Goal: Find specific page/section: Find specific page/section

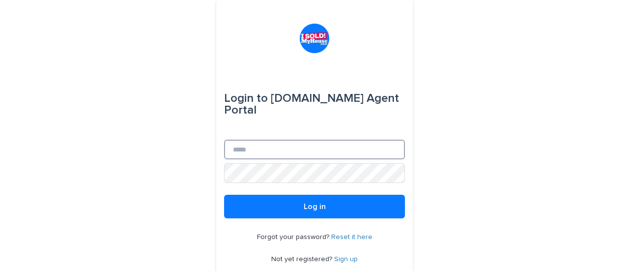
type input "**********"
click at [287, 146] on input "**********" at bounding box center [314, 150] width 181 height 20
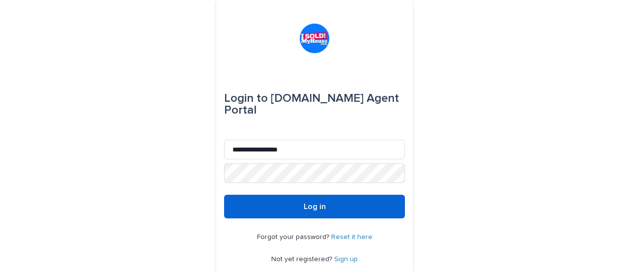
click at [239, 201] on button "Log in" at bounding box center [314, 207] width 181 height 24
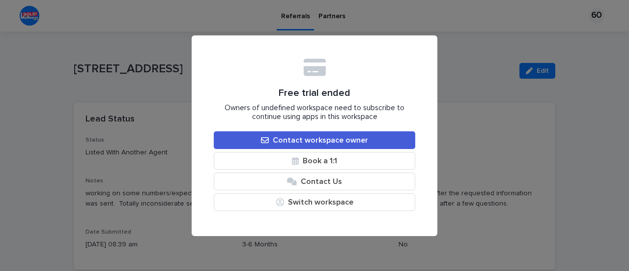
click at [486, 69] on div "Free trial ended Owners of undefined workspace need to subscribe to continue us…" at bounding box center [314, 135] width 629 height 271
